Goal: Task Accomplishment & Management: Use online tool/utility

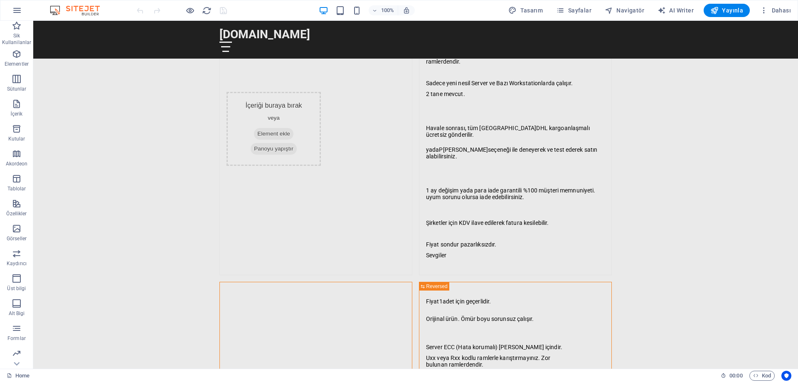
scroll to position [706, 0]
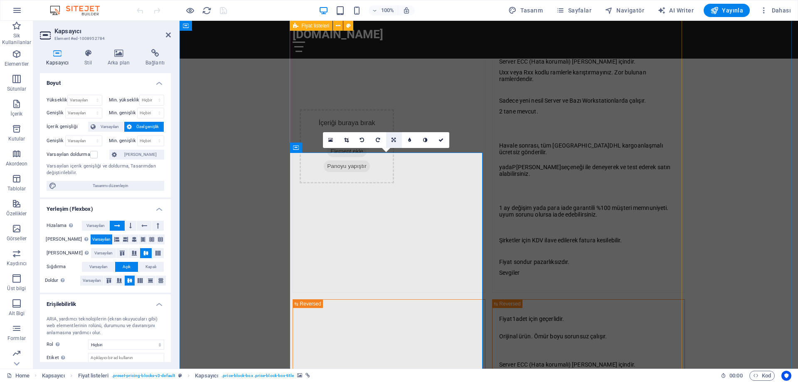
click at [395, 141] on icon at bounding box center [393, 140] width 4 height 5
click at [406, 125] on icon at bounding box center [409, 123] width 7 height 7
click at [389, 141] on link at bounding box center [394, 140] width 16 height 16
click at [391, 140] on icon at bounding box center [393, 140] width 4 height 5
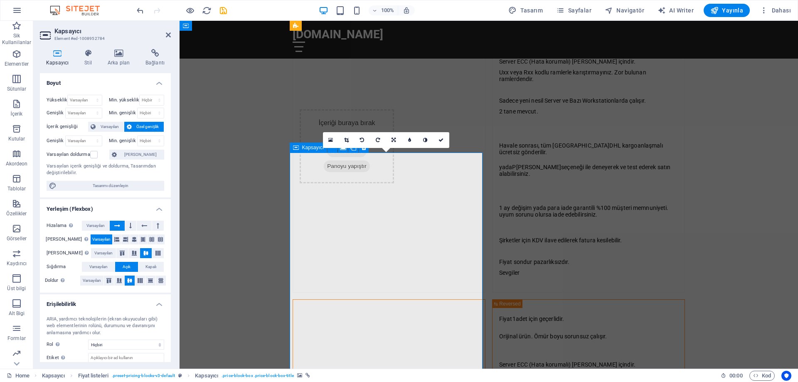
drag, startPoint x: 482, startPoint y: 153, endPoint x: 495, endPoint y: 144, distance: 16.4
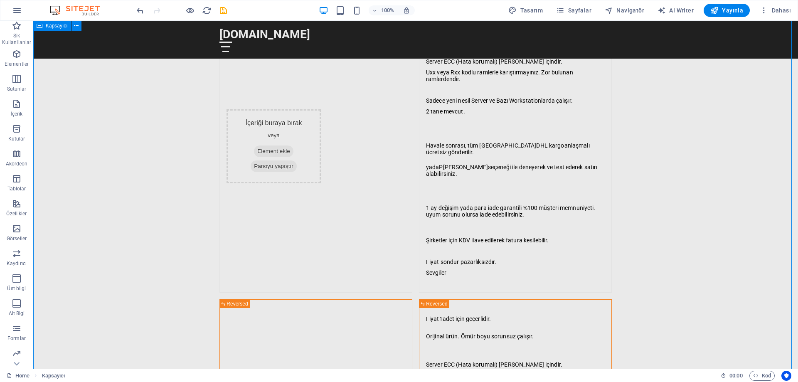
scroll to position [789, 0]
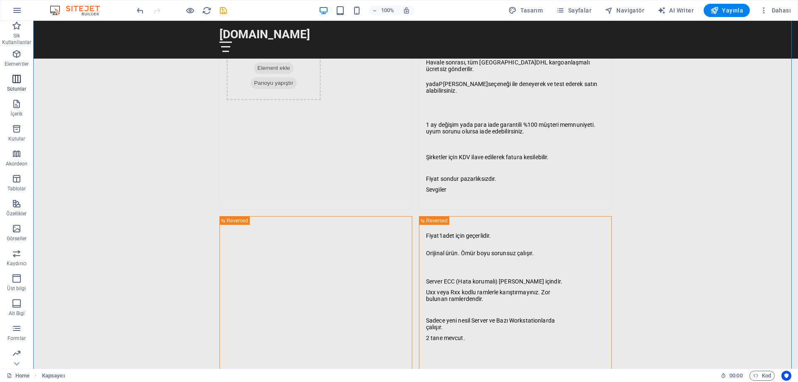
click at [21, 84] on span "Sütunlar" at bounding box center [16, 84] width 33 height 20
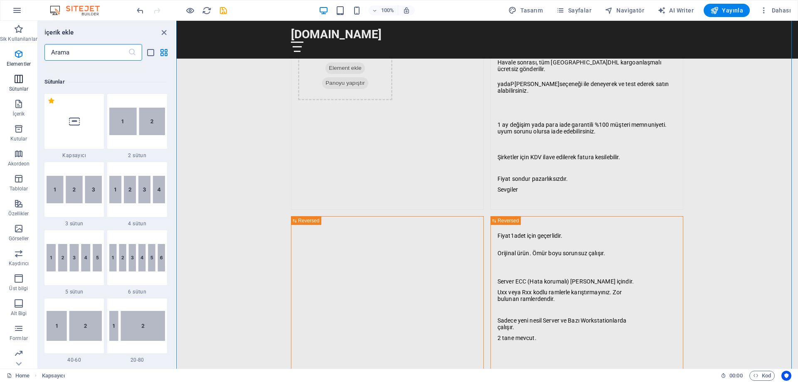
scroll to position [411, 0]
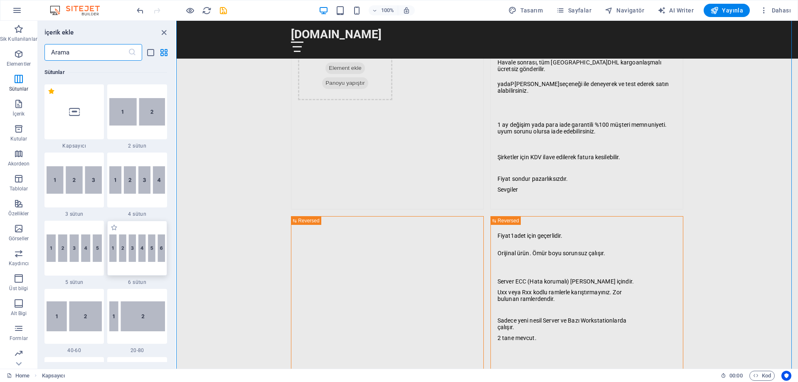
click at [125, 246] on img at bounding box center [137, 247] width 56 height 27
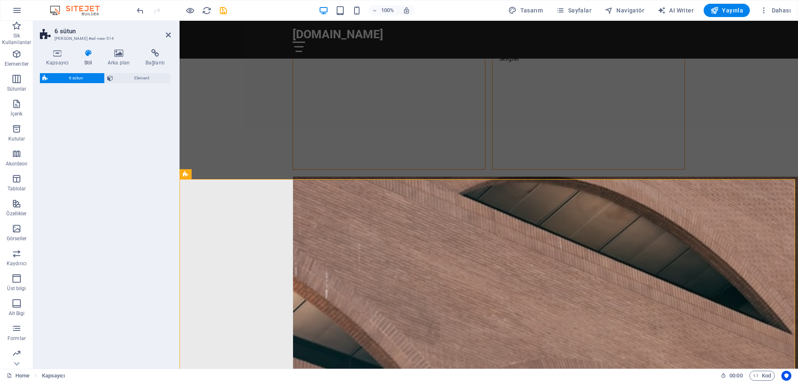
select select "rem"
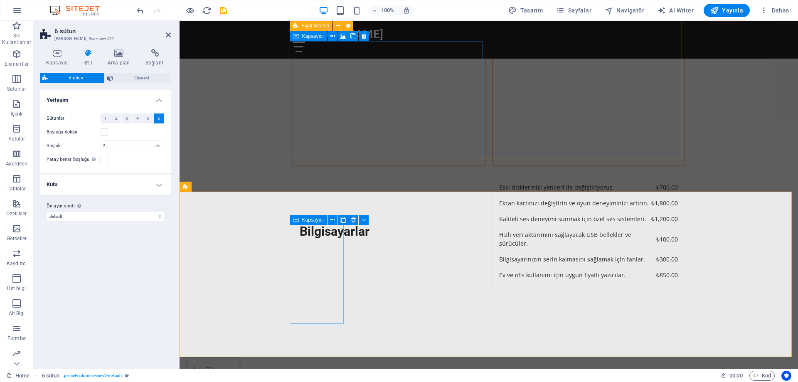
scroll to position [1300, 0]
